Goal: Register for event/course

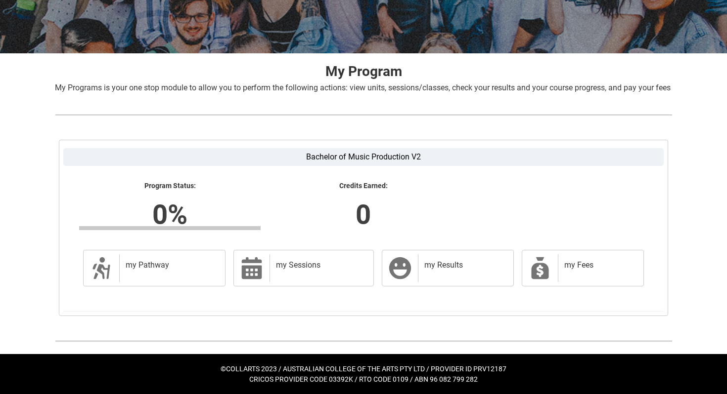
scroll to position [172, 0]
click at [534, 267] on icon at bounding box center [539, 269] width 17 height 22
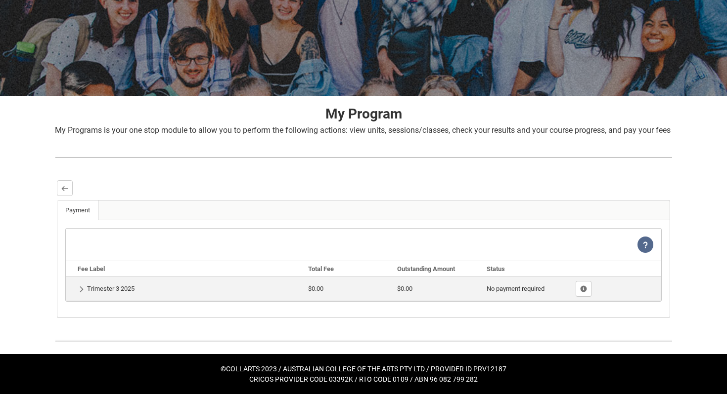
scroll to position [127, 0]
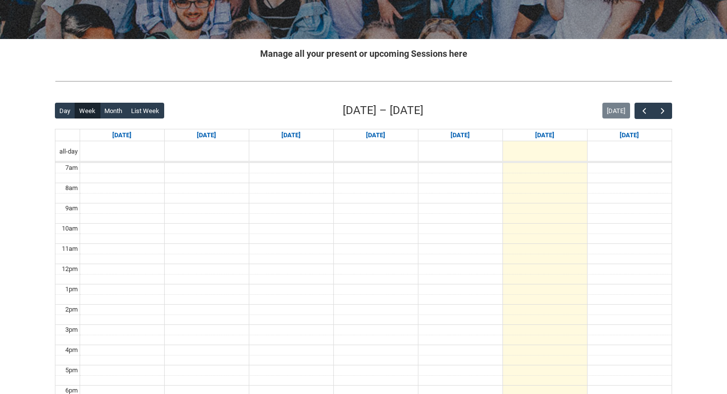
scroll to position [237, 0]
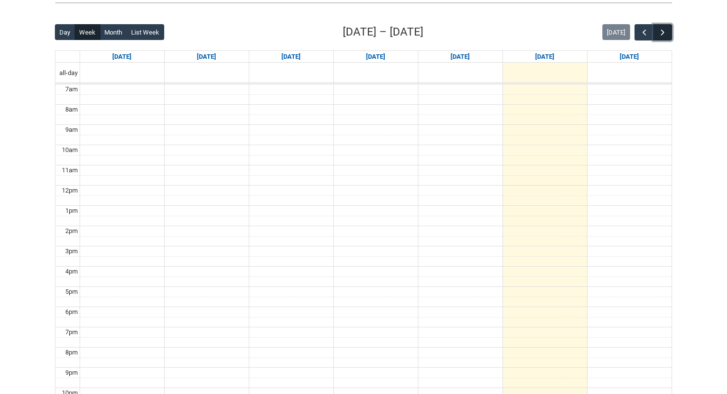
click at [665, 36] on span "button" at bounding box center [662, 33] width 10 height 10
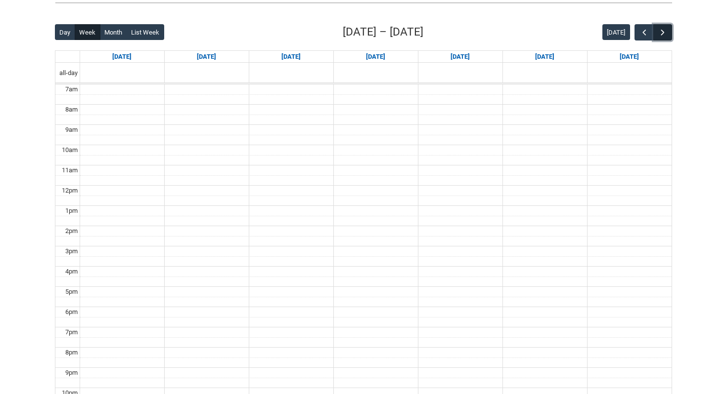
click at [665, 36] on span "button" at bounding box center [662, 33] width 10 height 10
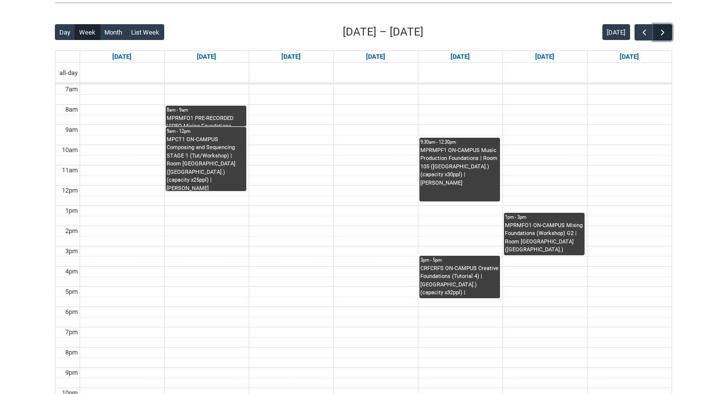
click at [665, 36] on span "button" at bounding box center [662, 33] width 10 height 10
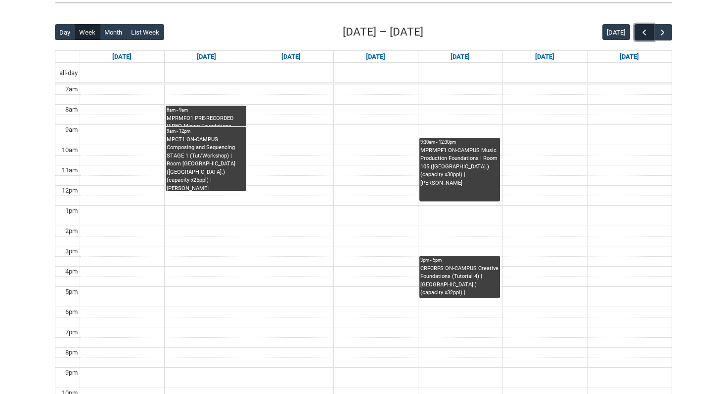
click at [639, 34] on span "button" at bounding box center [644, 33] width 10 height 10
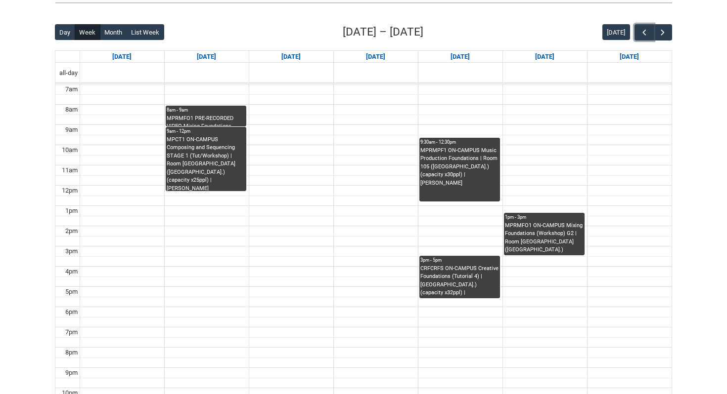
click at [219, 125] on div "MPRMFO1 PRE-RECORDED VIDEO Mixing Foundations (Lecture/Tut) | Online | Benjamin…" at bounding box center [206, 121] width 79 height 12
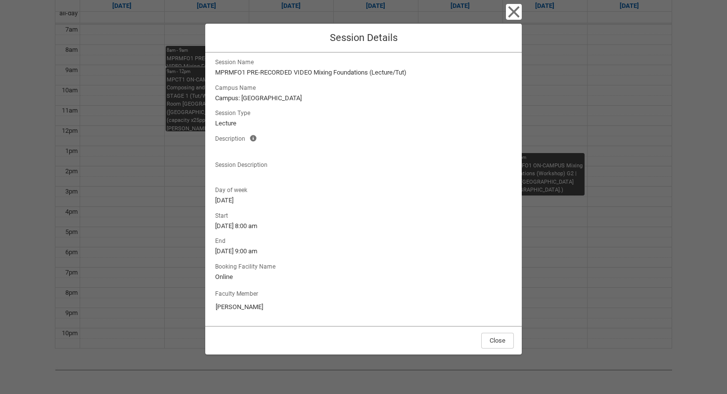
scroll to position [321, 0]
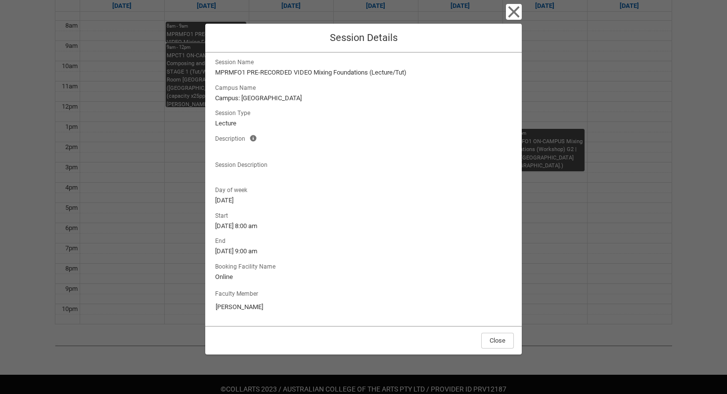
click at [521, 2] on div "Close Session Details Session Name MPRMFO1 PRE-RECORDED VIDEO Mixing Foundation…" at bounding box center [363, 197] width 316 height 394
click at [519, 15] on icon "button" at bounding box center [513, 11] width 11 height 11
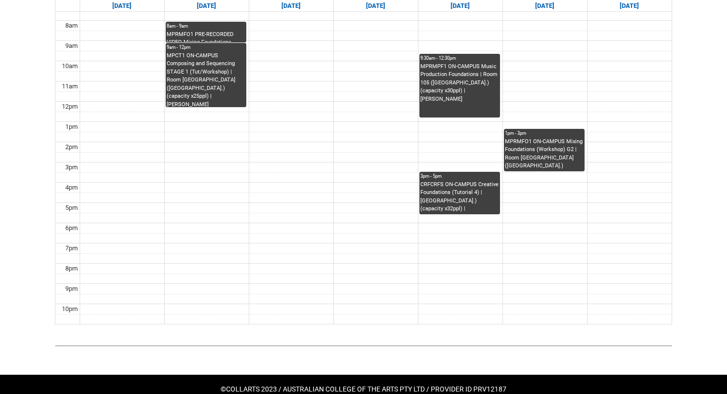
click at [195, 68] on div "MPCT1 ON-CAMPUS Composing and Sequencing STAGE 1 (Tut/Workshop) | Room 206 Lab …" at bounding box center [206, 79] width 79 height 55
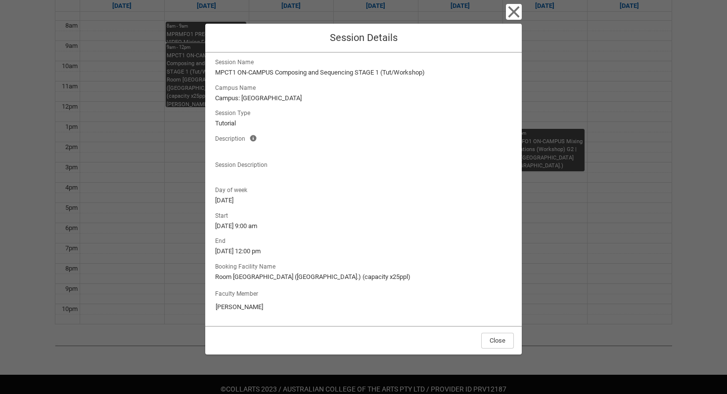
scroll to position [30, 0]
click at [519, 8] on icon "button" at bounding box center [513, 11] width 11 height 11
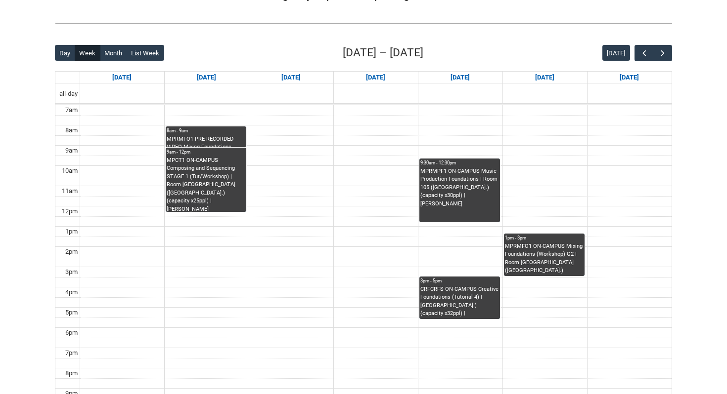
scroll to position [221, 0]
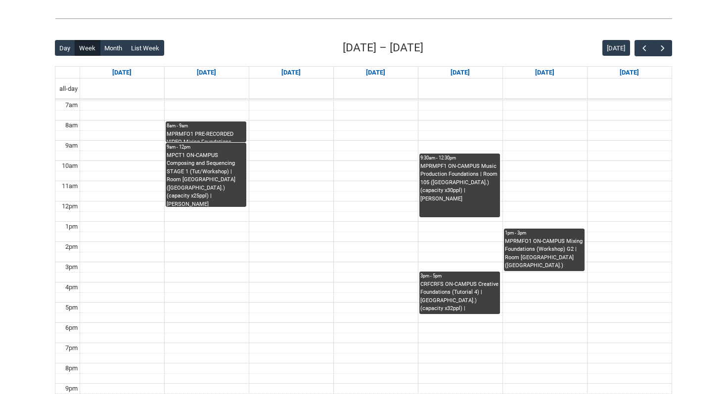
click at [214, 169] on div "MPCT1 ON-CAMPUS Composing and Sequencing STAGE 1 (Tut/Workshop) | Room 206 Lab …" at bounding box center [206, 179] width 79 height 55
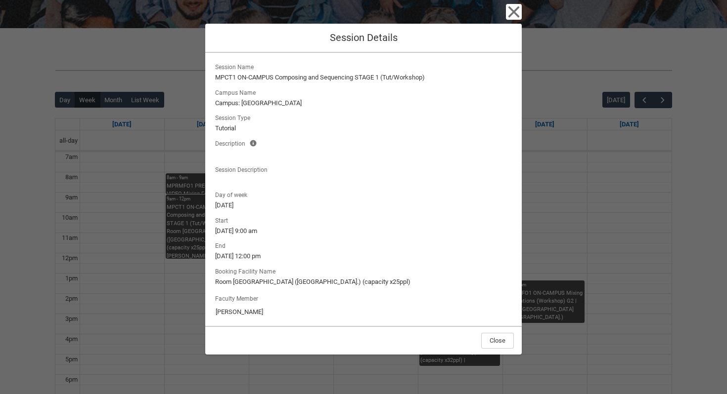
scroll to position [169, 0]
click at [519, 10] on icon "button" at bounding box center [513, 11] width 11 height 11
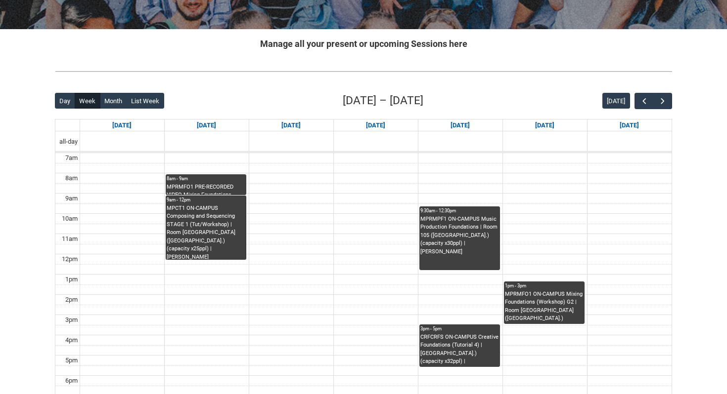
click at [204, 182] on div "8am - 9am" at bounding box center [206, 178] width 79 height 7
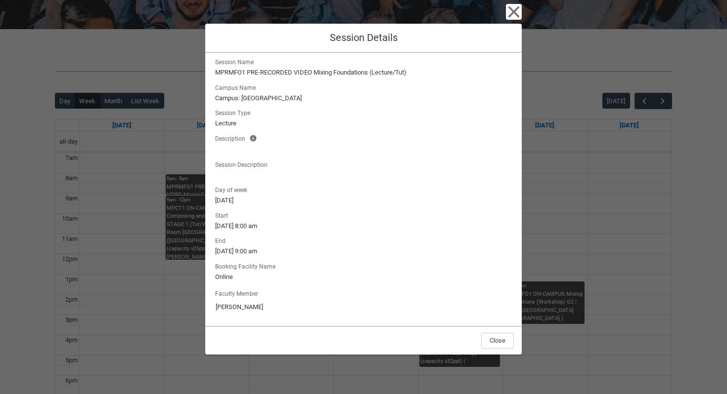
scroll to position [0, 0]
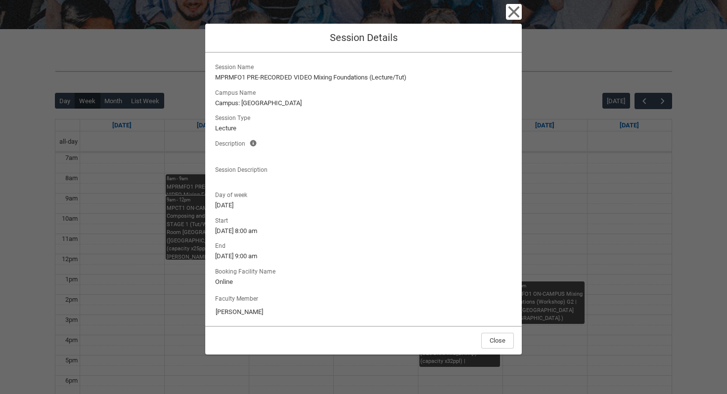
click at [180, 232] on div "Close Session Details Session Name MPRMFO1 PRE-RECORDED VIDEO Mixing Foundation…" at bounding box center [363, 197] width 727 height 394
click at [521, 4] on icon "button" at bounding box center [514, 12] width 16 height 16
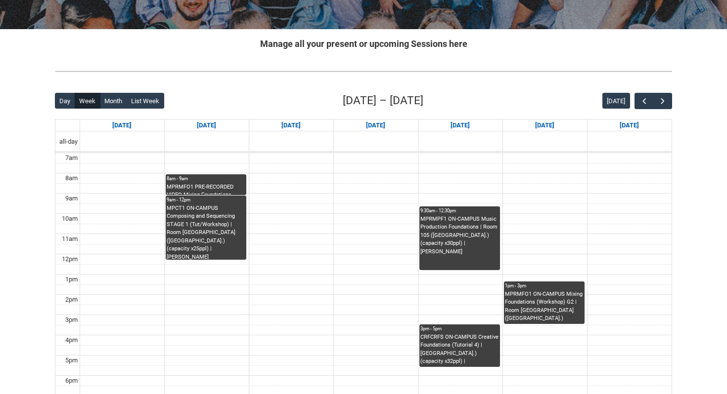
click at [205, 217] on div "MPCT1 ON-CAMPUS Composing and Sequencing STAGE 1 (Tut/Workshop) | Room 206 Lab …" at bounding box center [206, 232] width 79 height 55
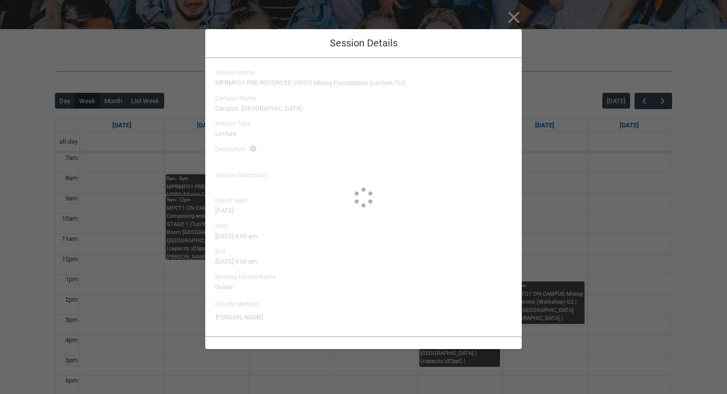
type input "Brett Little"
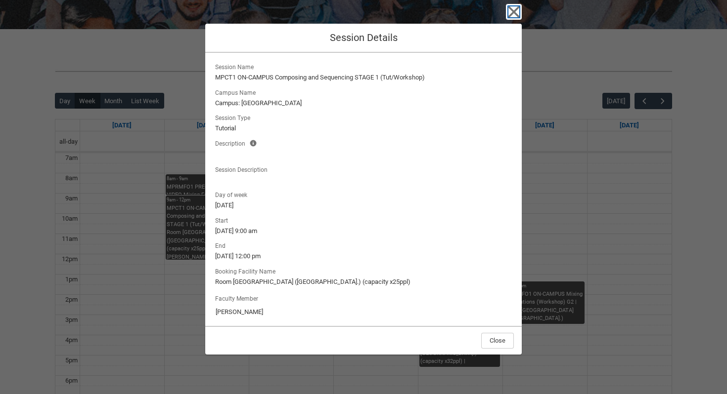
click at [521, 17] on icon "button" at bounding box center [514, 12] width 16 height 16
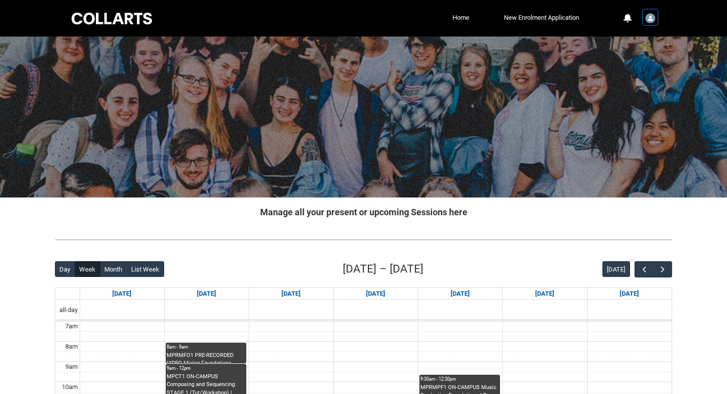
click at [648, 14] on img "User Profile Student.hhayden.20253316" at bounding box center [650, 18] width 10 height 10
click at [623, 44] on span "Profile" at bounding box center [624, 42] width 17 height 9
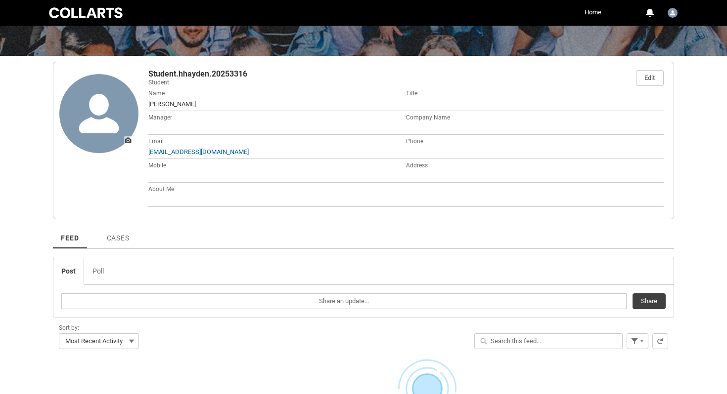
scroll to position [140, 0]
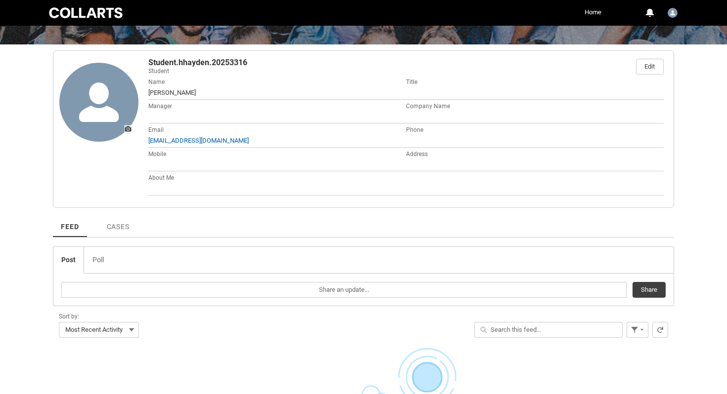
click at [172, 117] on span at bounding box center [277, 117] width 258 height 10
click at [170, 110] on span "Manager" at bounding box center [160, 106] width 24 height 7
drag, startPoint x: 177, startPoint y: 147, endPoint x: 212, endPoint y: 216, distance: 77.1
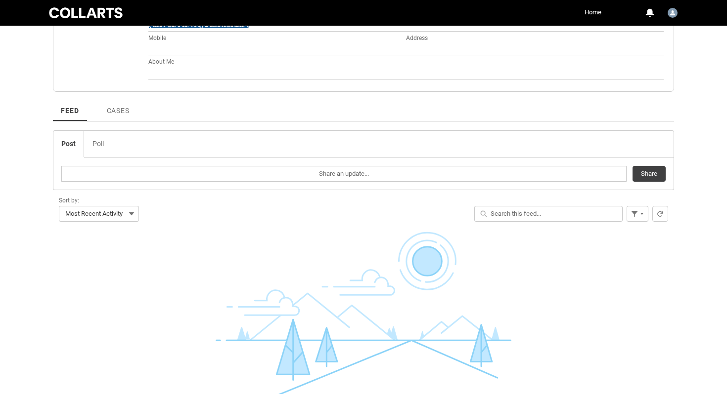
scroll to position [0, 0]
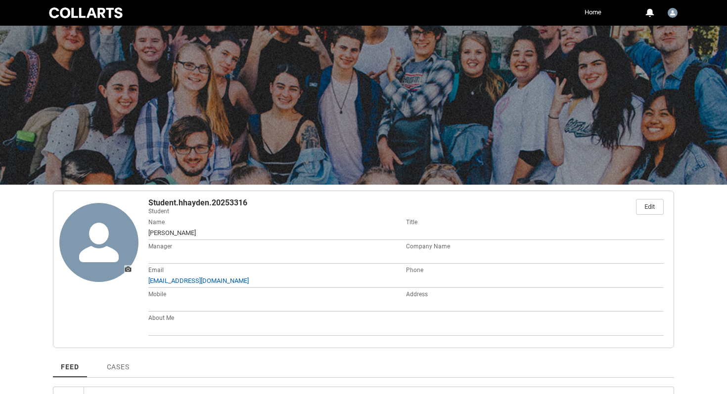
click at [681, 9] on div at bounding box center [363, 13] width 727 height 26
click at [674, 10] on img "User Profile Student.hhayden.20253316" at bounding box center [672, 13] width 10 height 10
click at [649, 10] on div "0" at bounding box center [649, 12] width 9 height 9
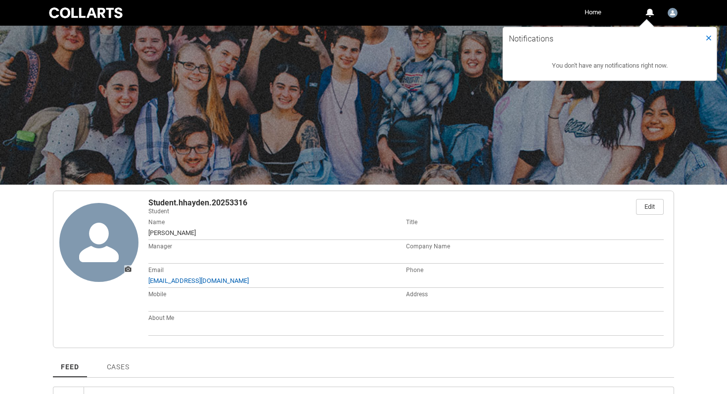
click at [470, 68] on div at bounding box center [363, 104] width 727 height 161
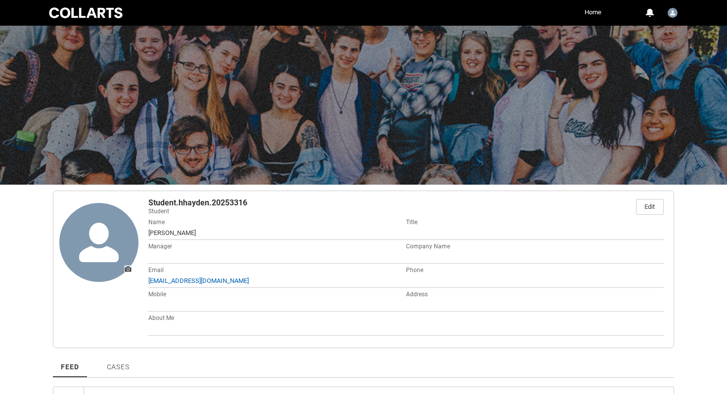
click at [107, 11] on div at bounding box center [86, 13] width 78 height 14
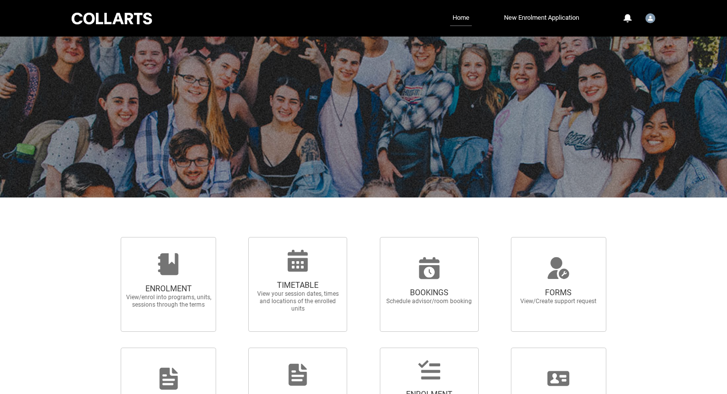
scroll to position [112, 0]
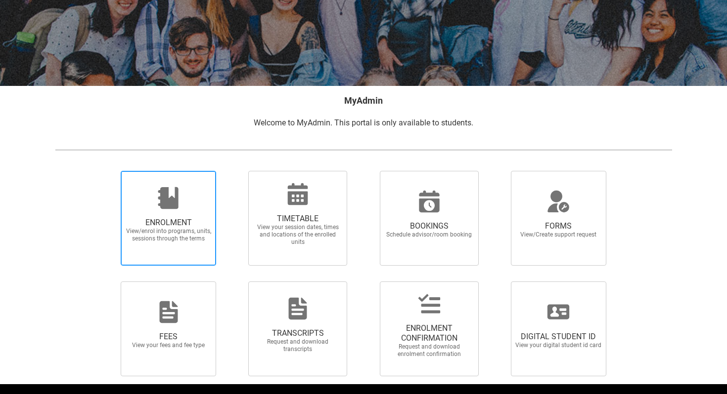
click at [172, 209] on icon at bounding box center [168, 198] width 20 height 22
click at [109, 171] on input "ENROLMENT View/enrol into programs, units, sessions through the terms" at bounding box center [108, 171] width 0 height 0
radio input "true"
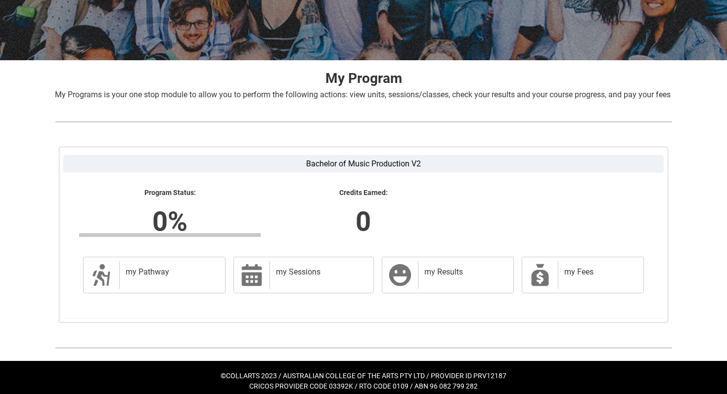
scroll to position [172, 0]
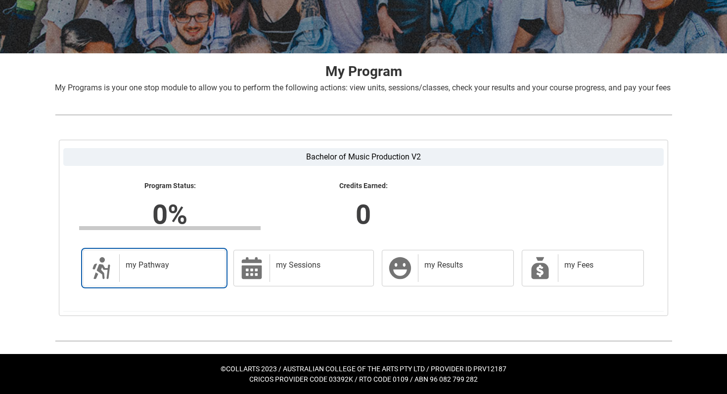
click at [175, 268] on div "my Pathway" at bounding box center [170, 269] width 102 height 28
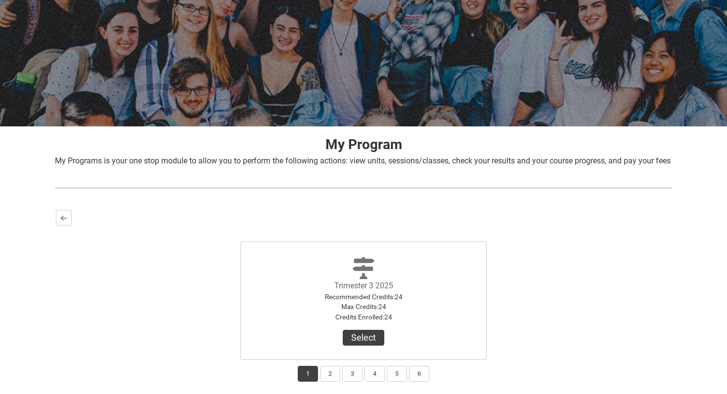
scroll to position [161, 0]
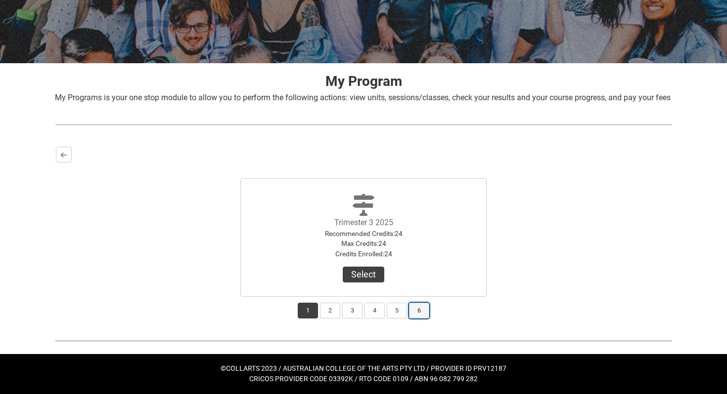
click at [419, 306] on button "6" at bounding box center [419, 311] width 20 height 16
click at [308, 311] on button "1" at bounding box center [308, 311] width 20 height 16
click at [329, 310] on button "2" at bounding box center [330, 311] width 20 height 16
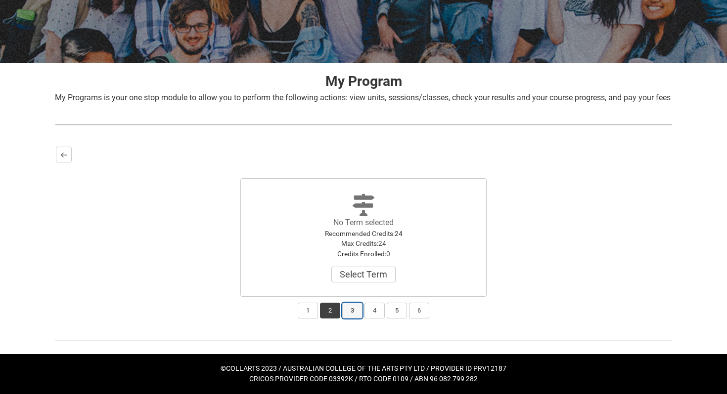
click at [351, 310] on button "3" at bounding box center [352, 311] width 20 height 16
click at [321, 310] on button "2" at bounding box center [330, 311] width 20 height 16
click at [310, 308] on button "1" at bounding box center [308, 311] width 20 height 16
click at [323, 308] on button "2" at bounding box center [330, 311] width 20 height 16
click at [315, 308] on div "1 2 3 4 5 6" at bounding box center [363, 308] width 615 height 22
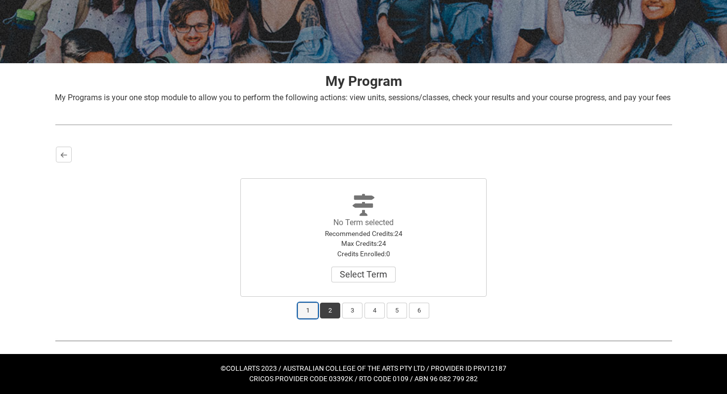
click at [311, 307] on button "1" at bounding box center [308, 311] width 20 height 16
click at [323, 307] on button "2" at bounding box center [330, 311] width 20 height 16
click at [352, 271] on button "Select Term" at bounding box center [363, 275] width 64 height 16
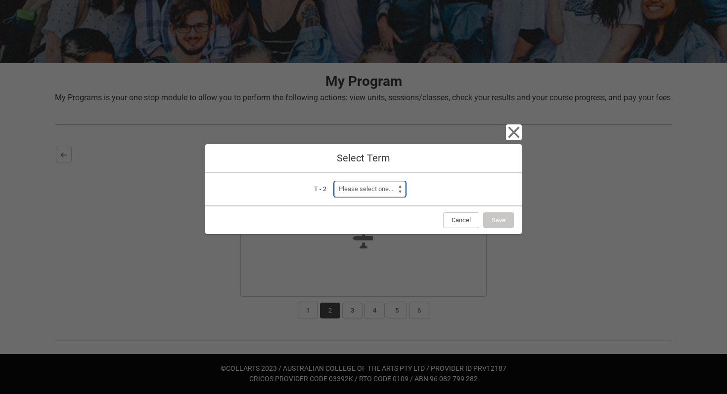
click at [371, 194] on select "Please select one... Trimester 1 2026" at bounding box center [369, 189] width 71 height 16
select select "a0pI70000004aTdIAI"
click at [334, 181] on select "Please select one... Trimester 1 2026" at bounding box center [369, 189] width 71 height 16
click at [497, 221] on button "Save" at bounding box center [498, 221] width 31 height 16
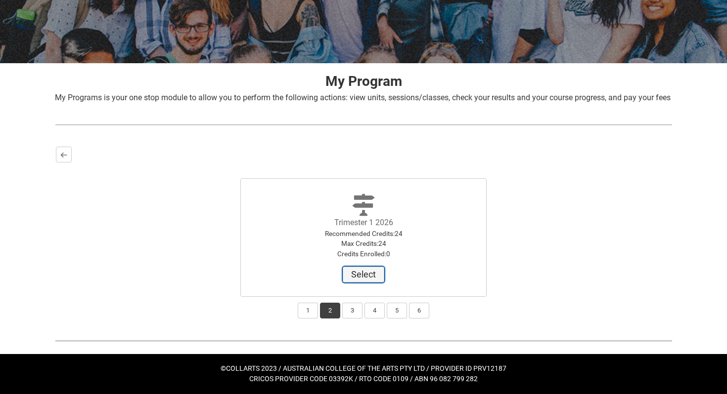
click at [360, 269] on button "Select" at bounding box center [364, 275] width 42 height 16
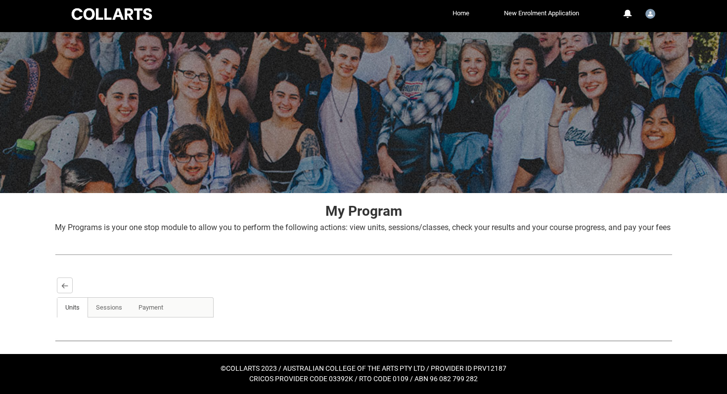
scroll to position [23, 0]
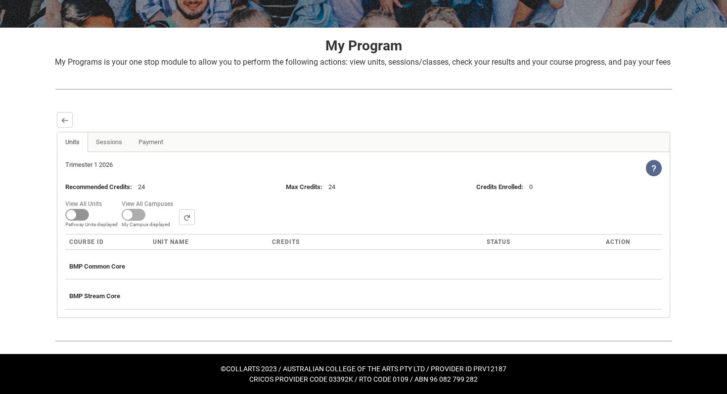
click at [86, 216] on span at bounding box center [77, 215] width 24 height 12
click at [105, 198] on input "View All Units All Units displayed Pathway Units displayed" at bounding box center [105, 197] width 0 height 0
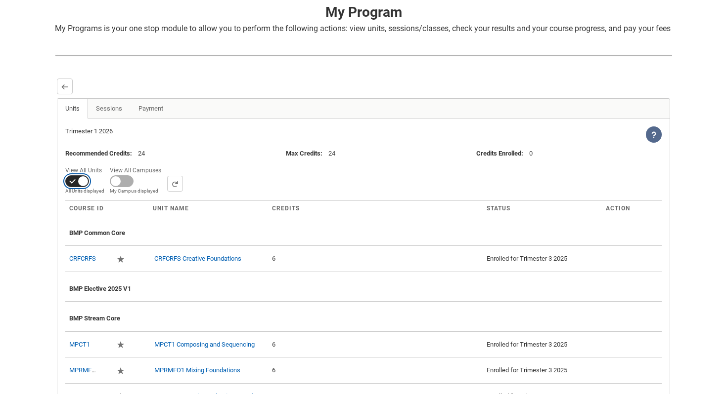
scroll to position [217, 0]
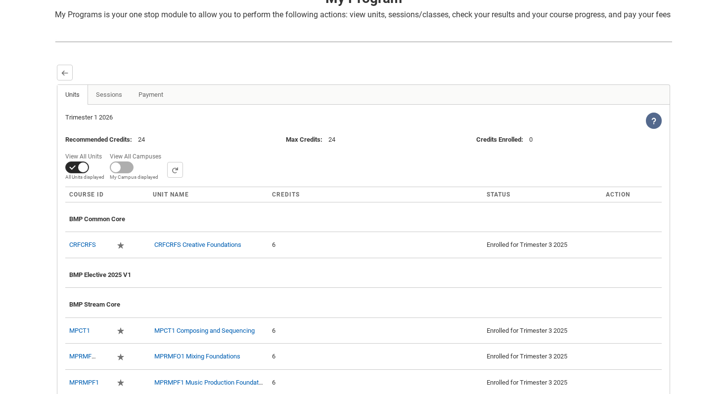
click at [84, 173] on span at bounding box center [77, 168] width 24 height 12
click at [105, 150] on input "View All Units All Units displayed Pathway Units displayed" at bounding box center [105, 150] width 0 height 0
checkbox input "false"
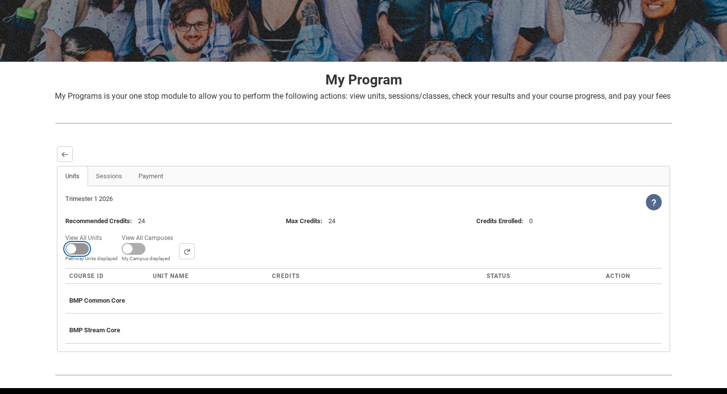
scroll to position [199, 0]
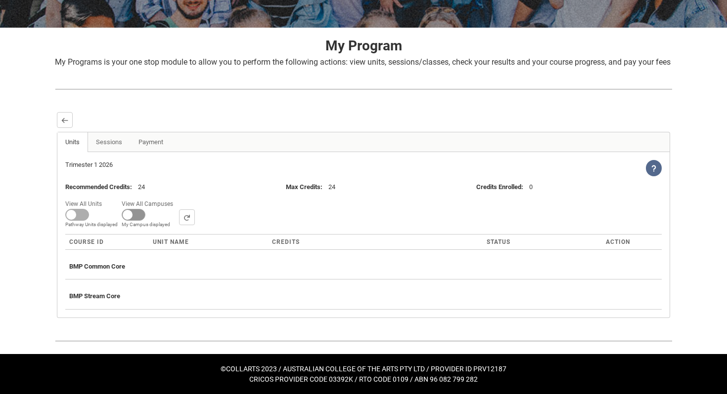
click at [135, 209] on span at bounding box center [134, 215] width 24 height 12
click at [176, 198] on input "View All Campuses Campus filter displayed My Campus displayed" at bounding box center [176, 197] width 0 height 0
click at [142, 209] on span at bounding box center [134, 215] width 24 height 12
click at [176, 198] on input "View All Campuses Campus filter displayed My Campus displayed" at bounding box center [176, 197] width 0 height 0
checkbox input "false"
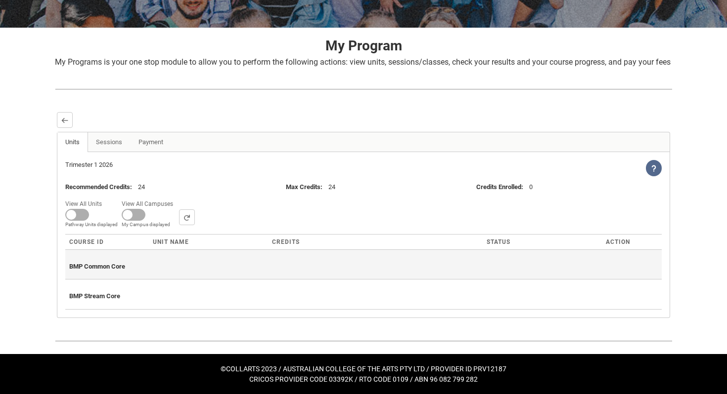
click at [157, 260] on div "BMP Common Core" at bounding box center [363, 265] width 588 height 22
click at [140, 250] on th "BMP Common Core" at bounding box center [363, 265] width 596 height 30
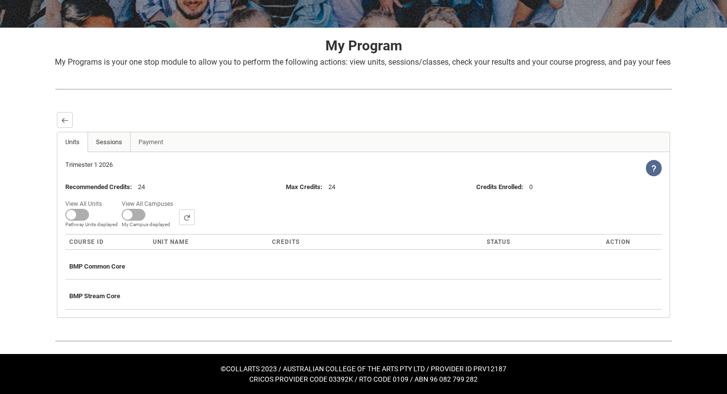
click at [115, 132] on link "Sessions" at bounding box center [108, 142] width 43 height 20
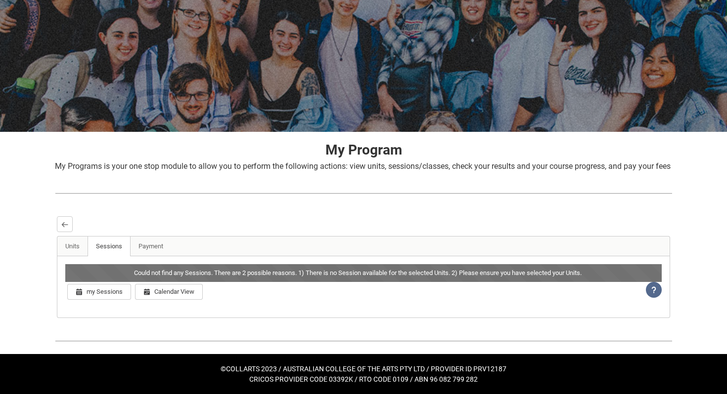
scroll to position [88, 0]
click at [148, 237] on link "Payment" at bounding box center [151, 247] width 42 height 20
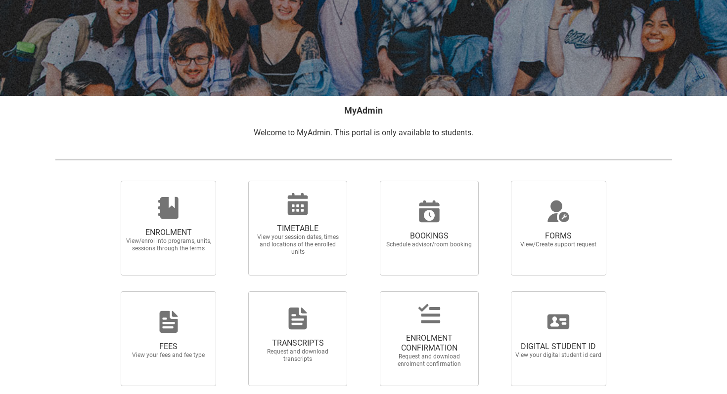
scroll to position [159, 0]
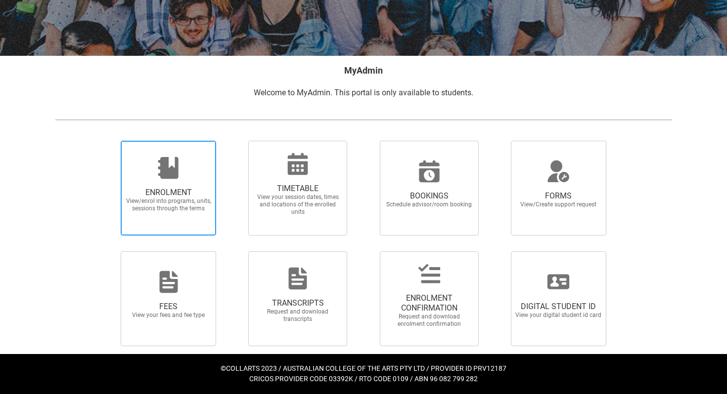
click at [165, 198] on span "View/enrol into programs, units, sessions through the terms" at bounding box center [168, 205] width 87 height 15
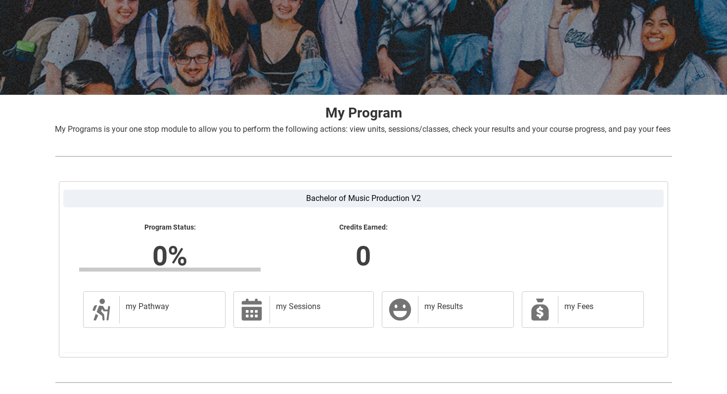
scroll to position [172, 0]
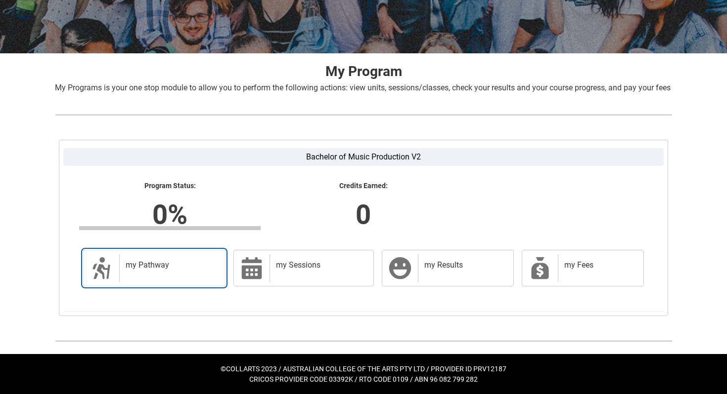
click at [177, 260] on h2 "my Pathway" at bounding box center [170, 265] width 89 height 10
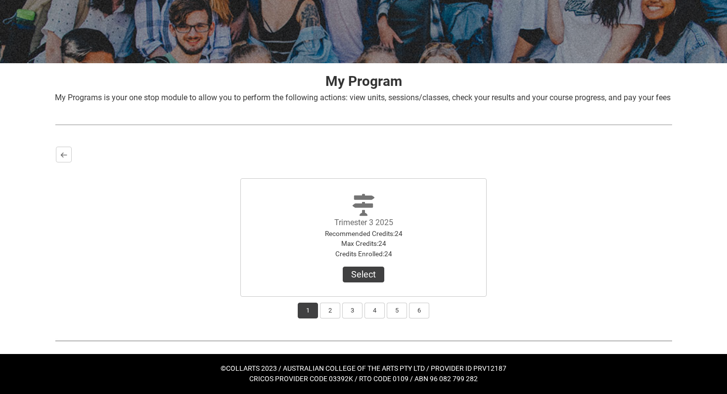
scroll to position [161, 0]
click at [320, 304] on button "2" at bounding box center [330, 311] width 20 height 16
click at [340, 306] on div "1 2 3 4 5 6" at bounding box center [363, 308] width 615 height 22
click at [355, 306] on button "3" at bounding box center [352, 311] width 20 height 16
click at [378, 306] on button "4" at bounding box center [374, 311] width 20 height 16
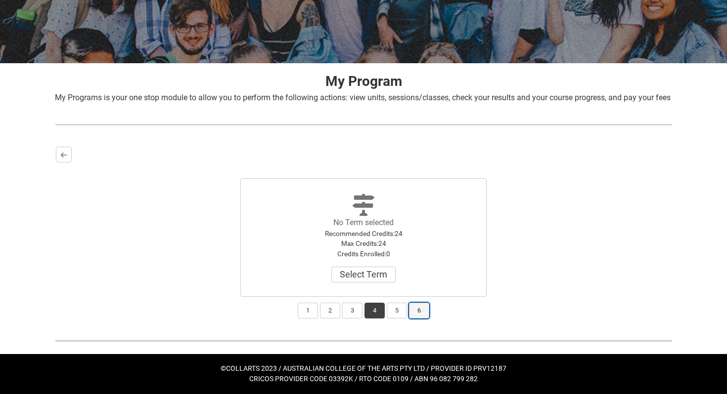
click at [411, 307] on button "6" at bounding box center [419, 311] width 20 height 16
click at [357, 310] on button "3" at bounding box center [352, 311] width 20 height 16
click at [320, 308] on button "2" at bounding box center [330, 311] width 20 height 16
click at [346, 308] on button "3" at bounding box center [352, 311] width 20 height 16
click at [335, 308] on button "2" at bounding box center [330, 311] width 20 height 16
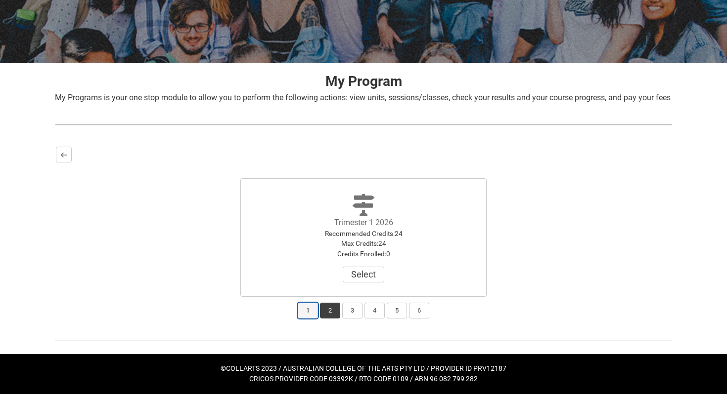
click at [312, 308] on button "1" at bounding box center [308, 311] width 20 height 16
click at [337, 308] on button "2" at bounding box center [330, 311] width 20 height 16
click at [352, 309] on button "3" at bounding box center [352, 311] width 20 height 16
click at [376, 305] on button "4" at bounding box center [374, 311] width 20 height 16
click at [403, 306] on button "5" at bounding box center [397, 311] width 20 height 16
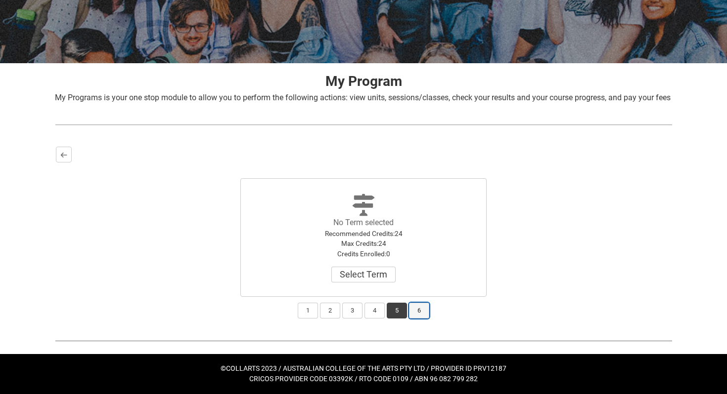
click at [425, 306] on button "6" at bounding box center [419, 311] width 20 height 16
